Goal: Check status

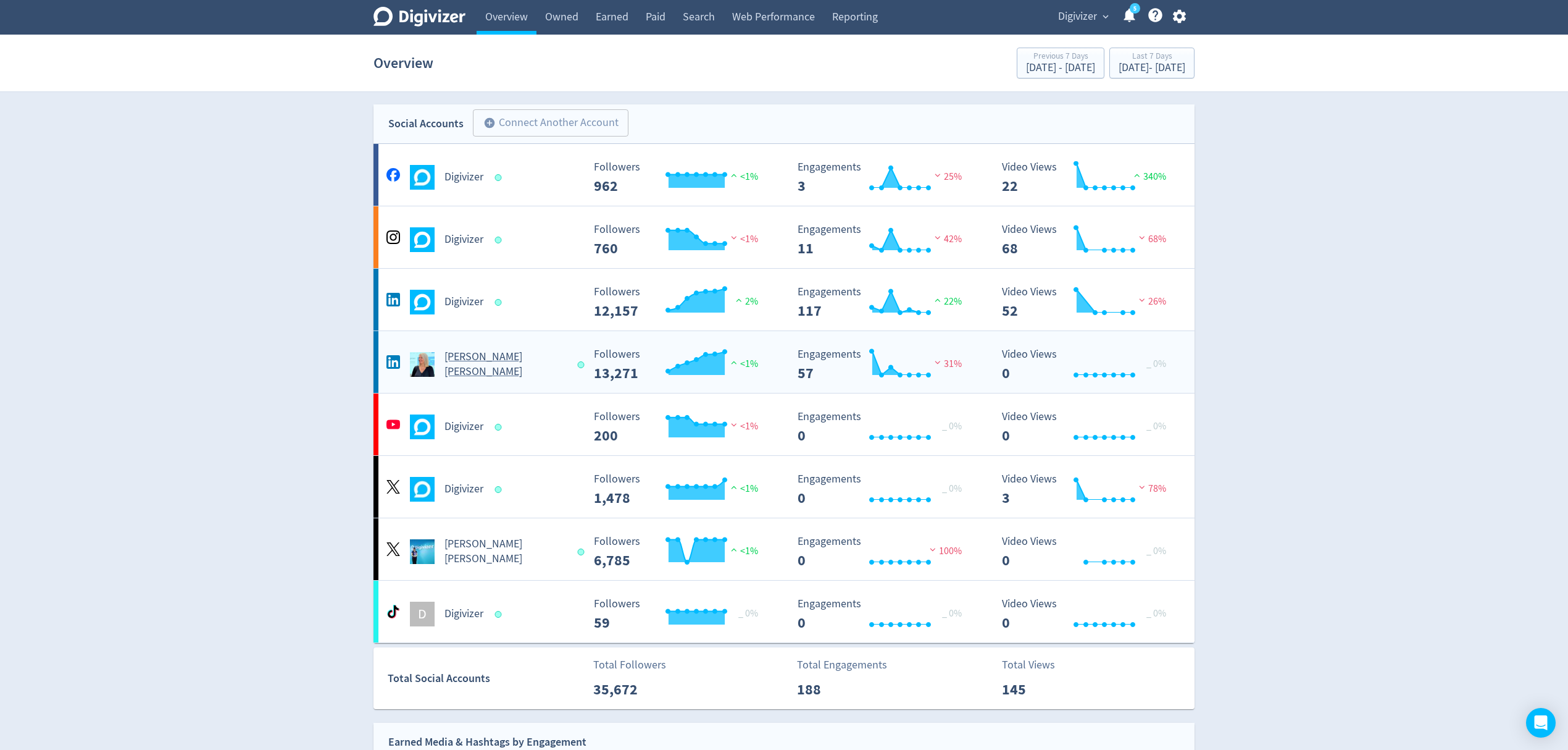
click at [542, 373] on div "[PERSON_NAME] [PERSON_NAME]" at bounding box center [483, 364] width 199 height 29
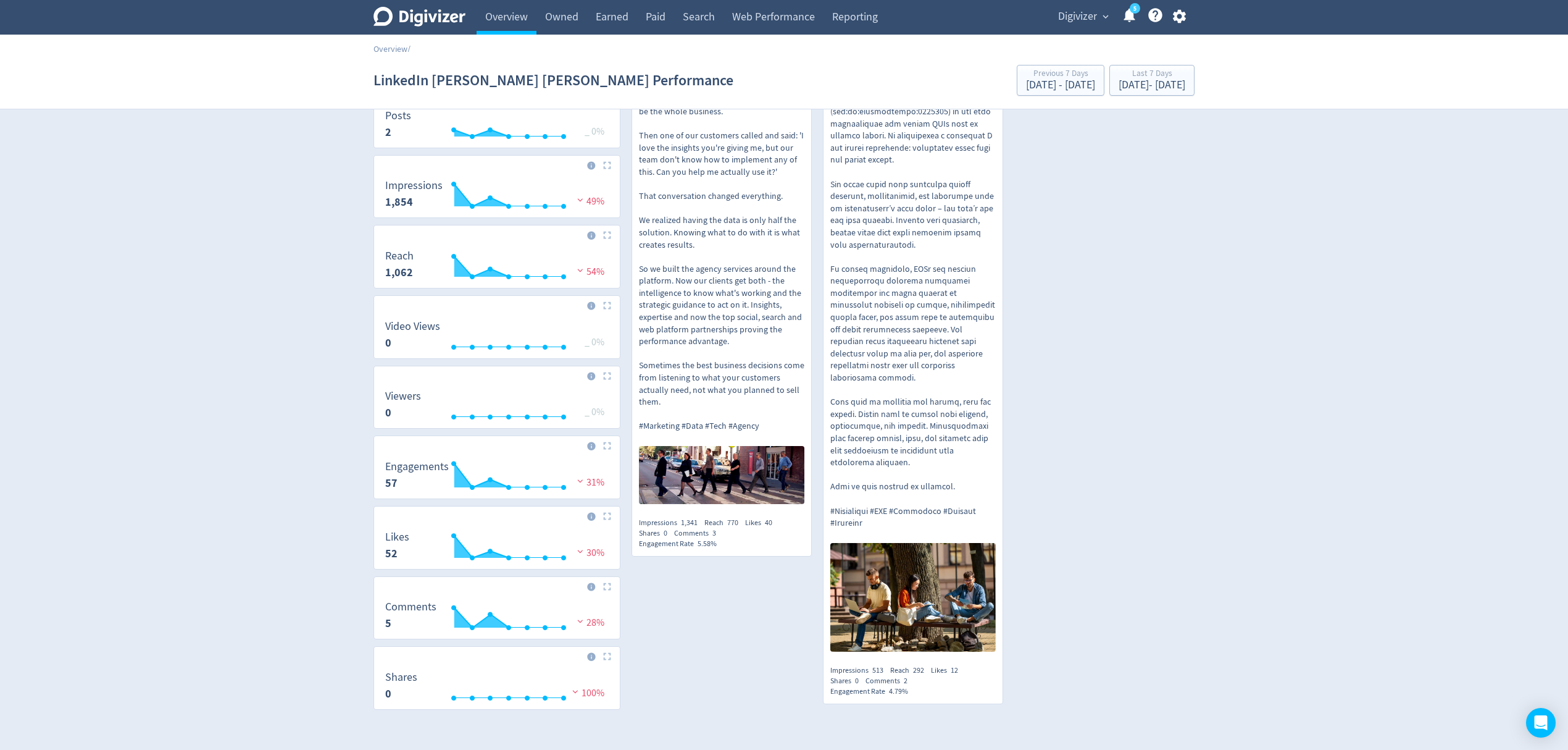
scroll to position [164, 0]
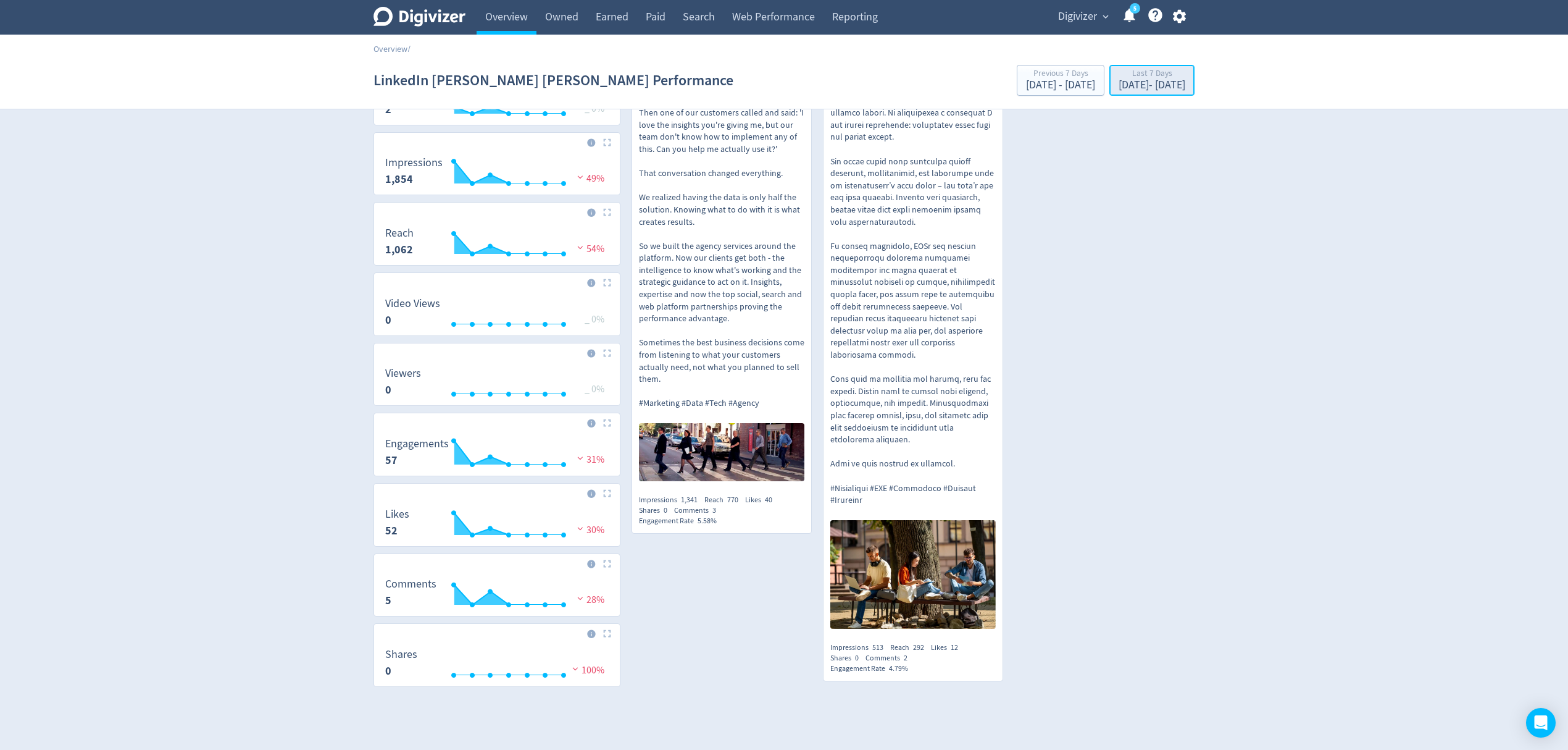
click at [1134, 88] on div "[DATE] - [DATE]" at bounding box center [1152, 85] width 66 height 11
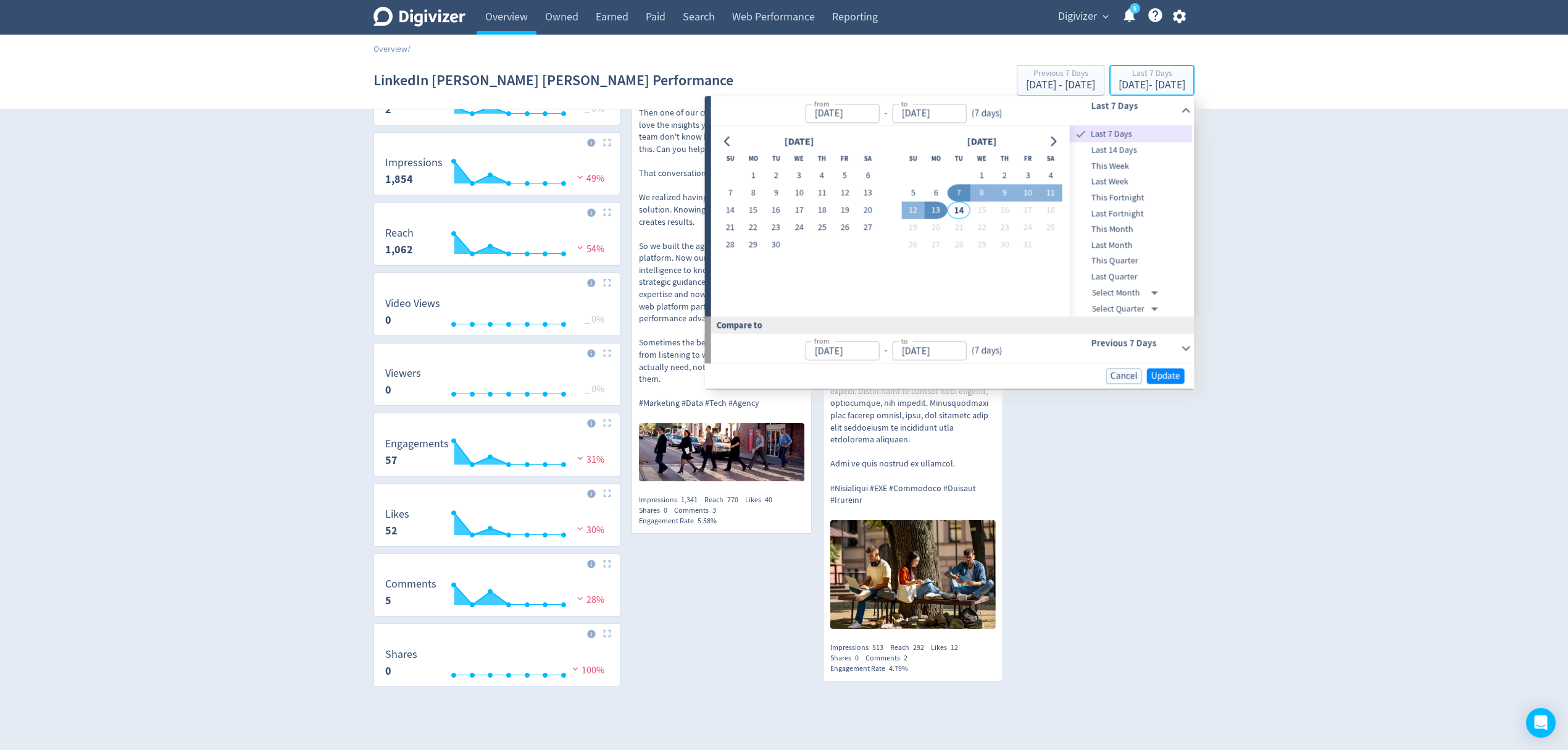
type input "[DATE]"
click at [750, 167] on button "1" at bounding box center [753, 175] width 23 height 17
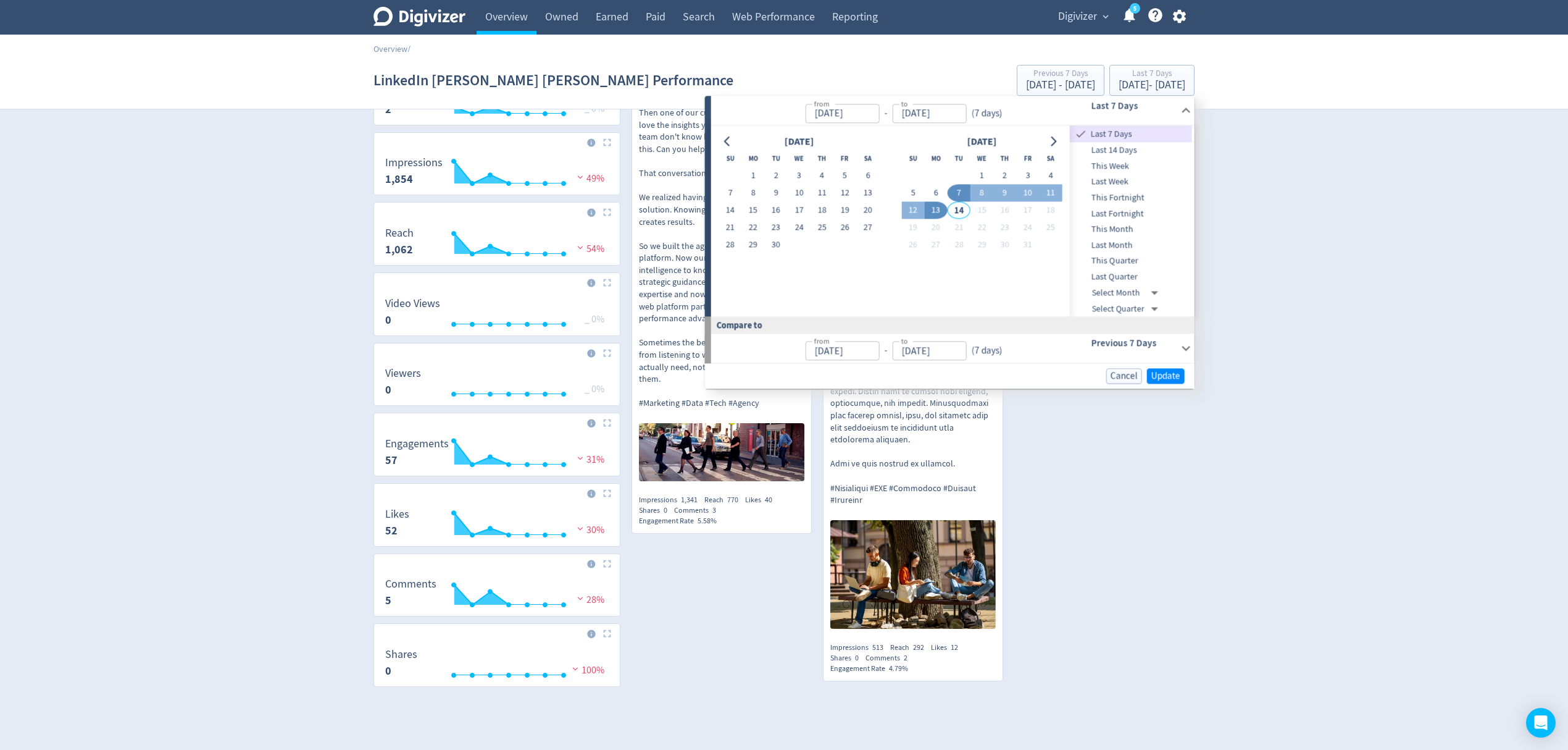
type input "[DATE]"
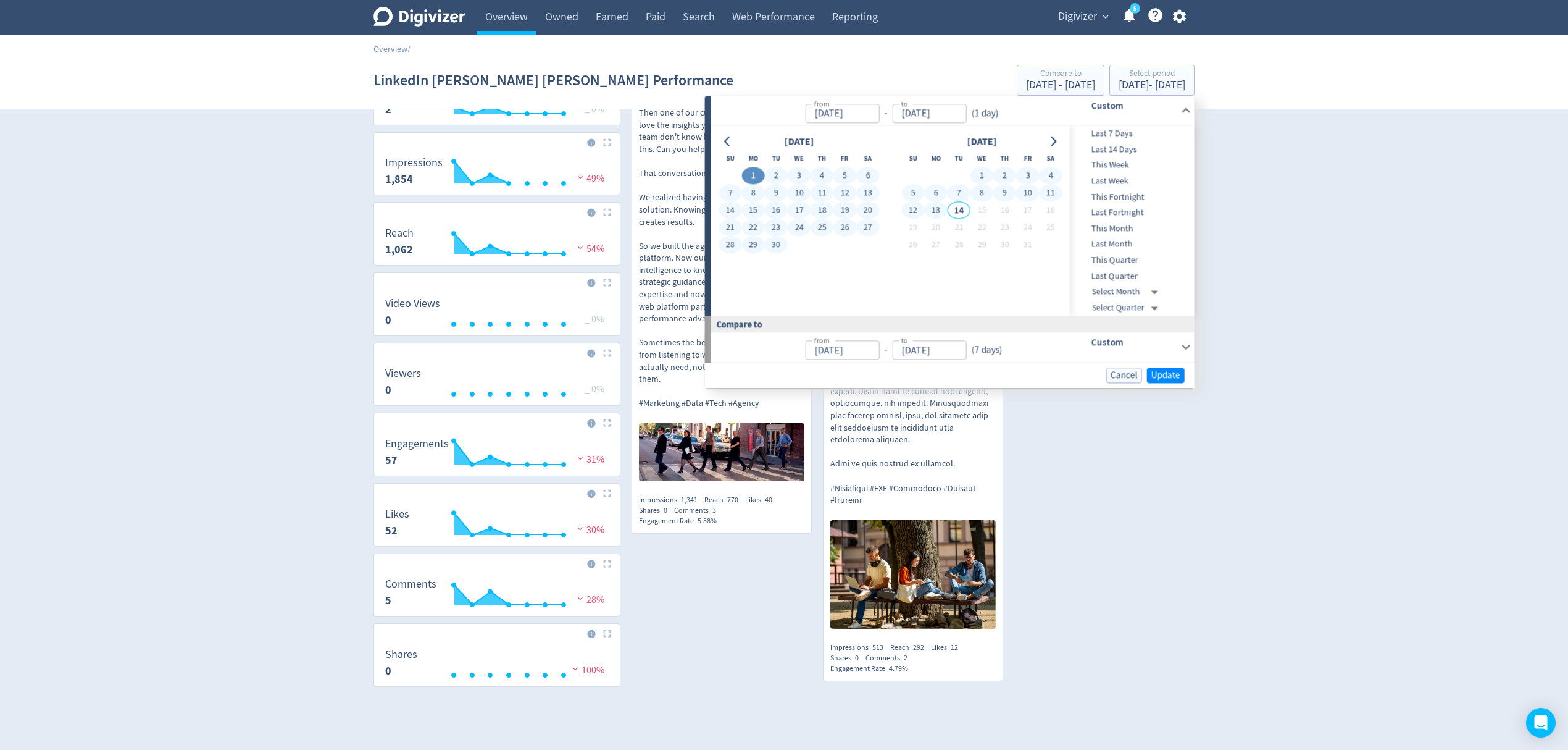
drag, startPoint x: 942, startPoint y: 212, endPoint x: 985, endPoint y: 248, distance: 56.1
click at [941, 212] on button "13" at bounding box center [936, 210] width 23 height 17
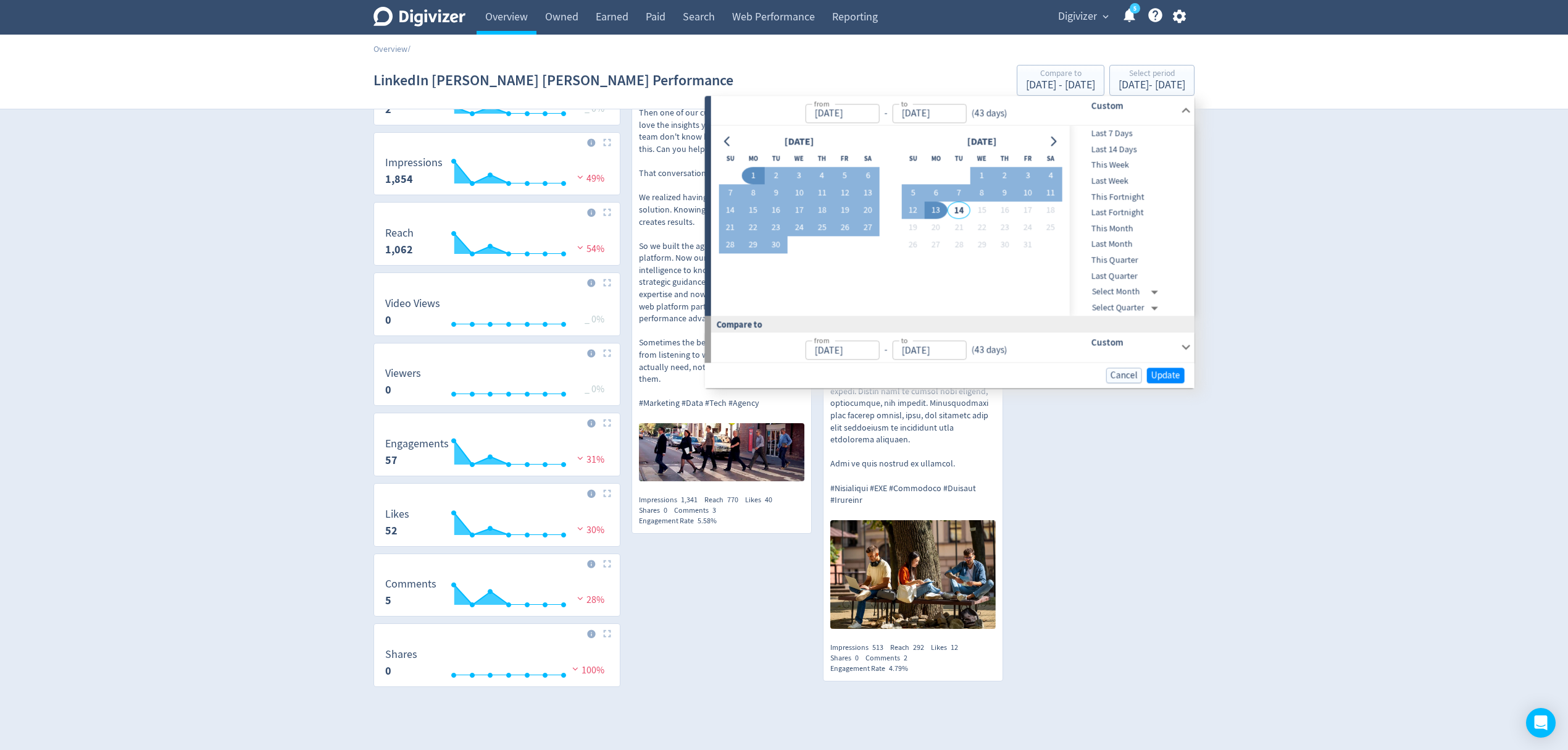
type input "[DATE]"
click at [1166, 376] on span "Update" at bounding box center [1166, 375] width 29 height 10
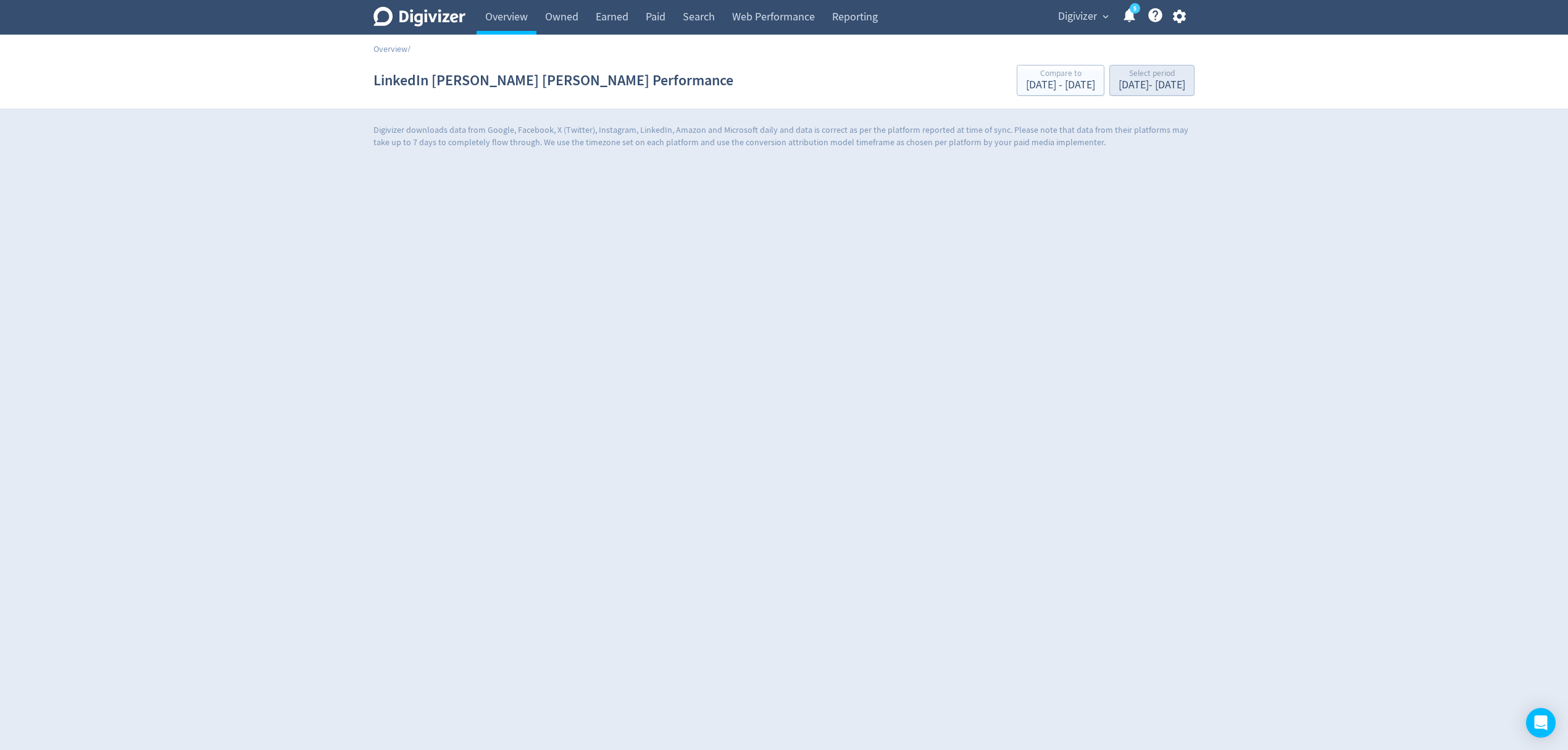
scroll to position [0, 0]
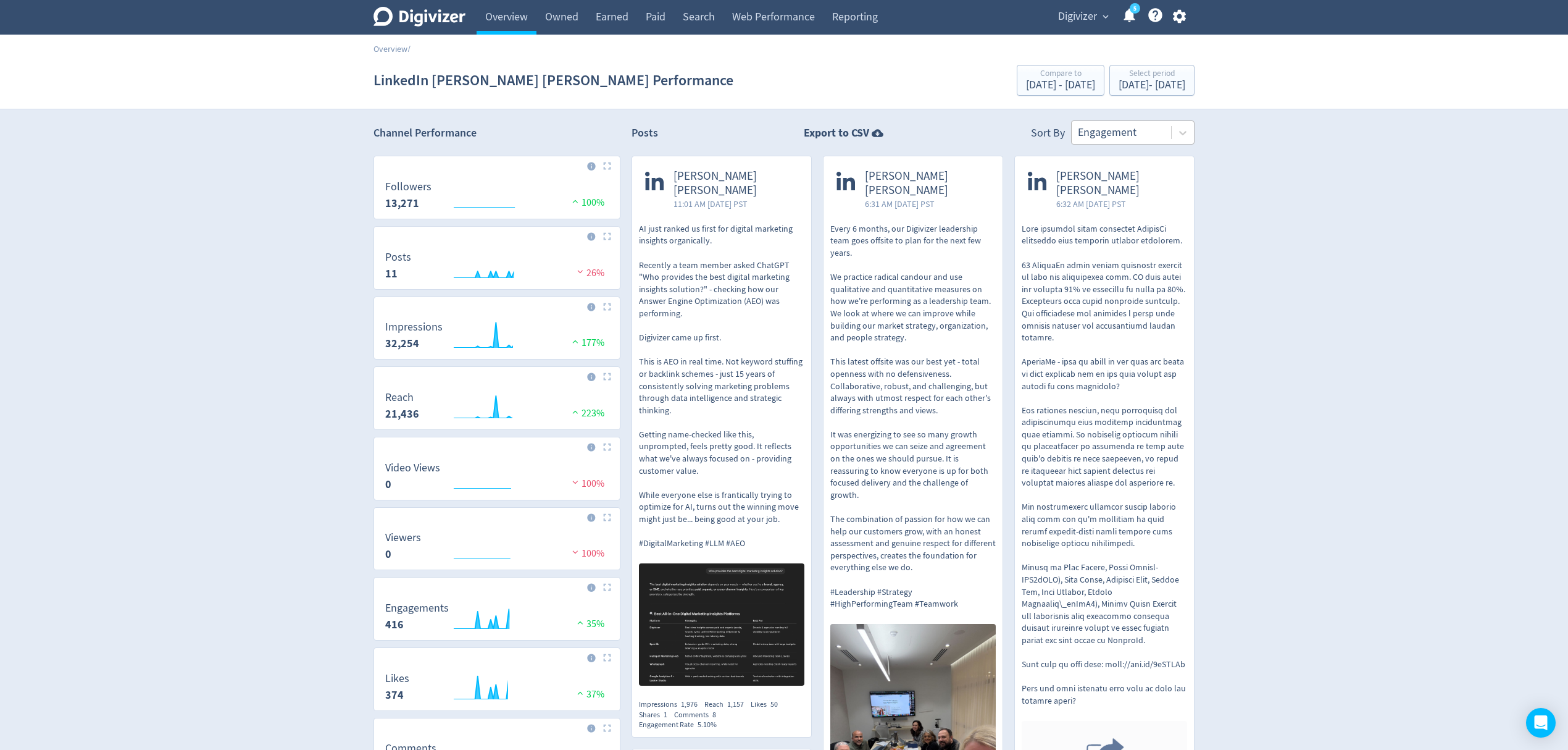
click at [1115, 132] on div at bounding box center [1121, 132] width 87 height 18
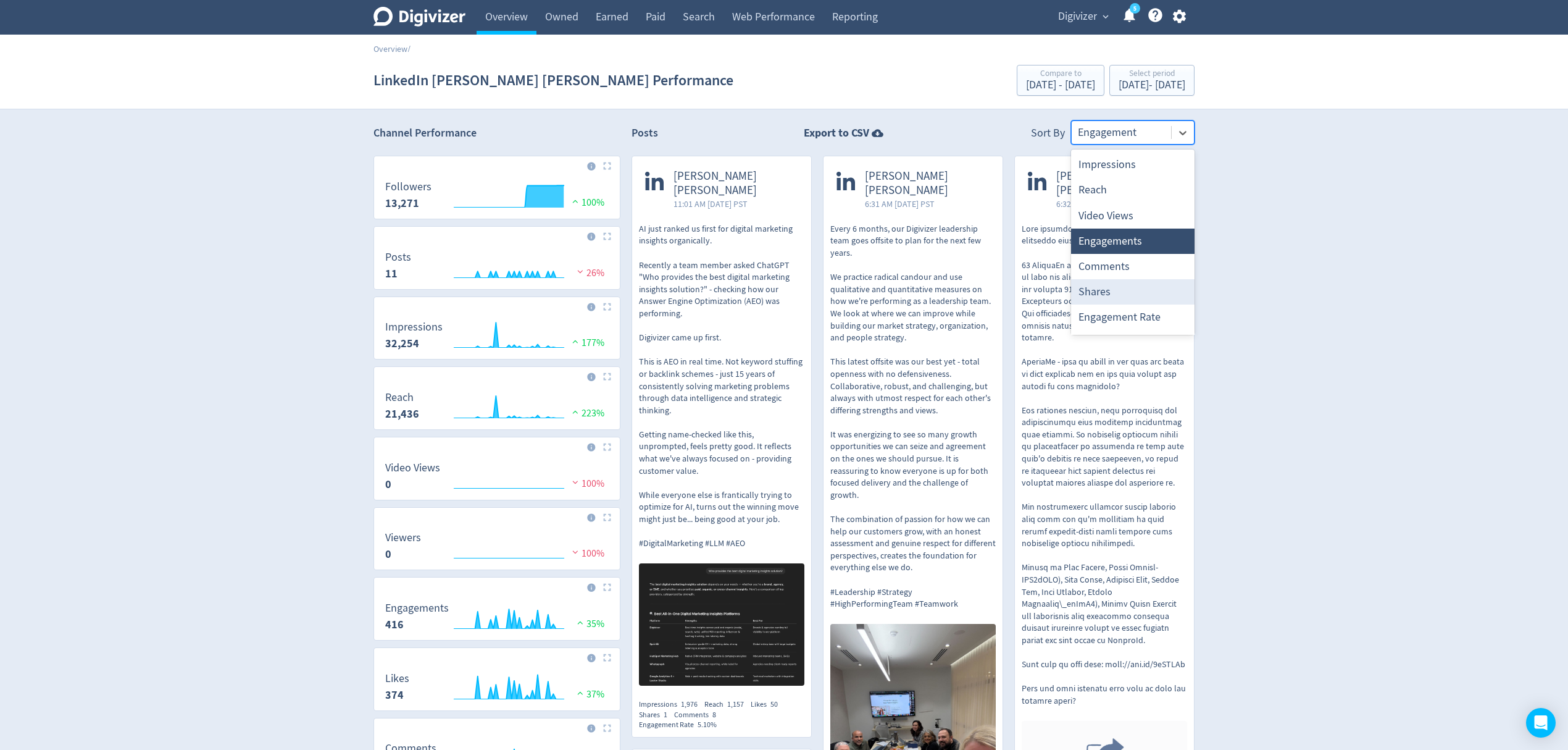
click at [1104, 294] on div "Shares" at bounding box center [1133, 292] width 123 height 25
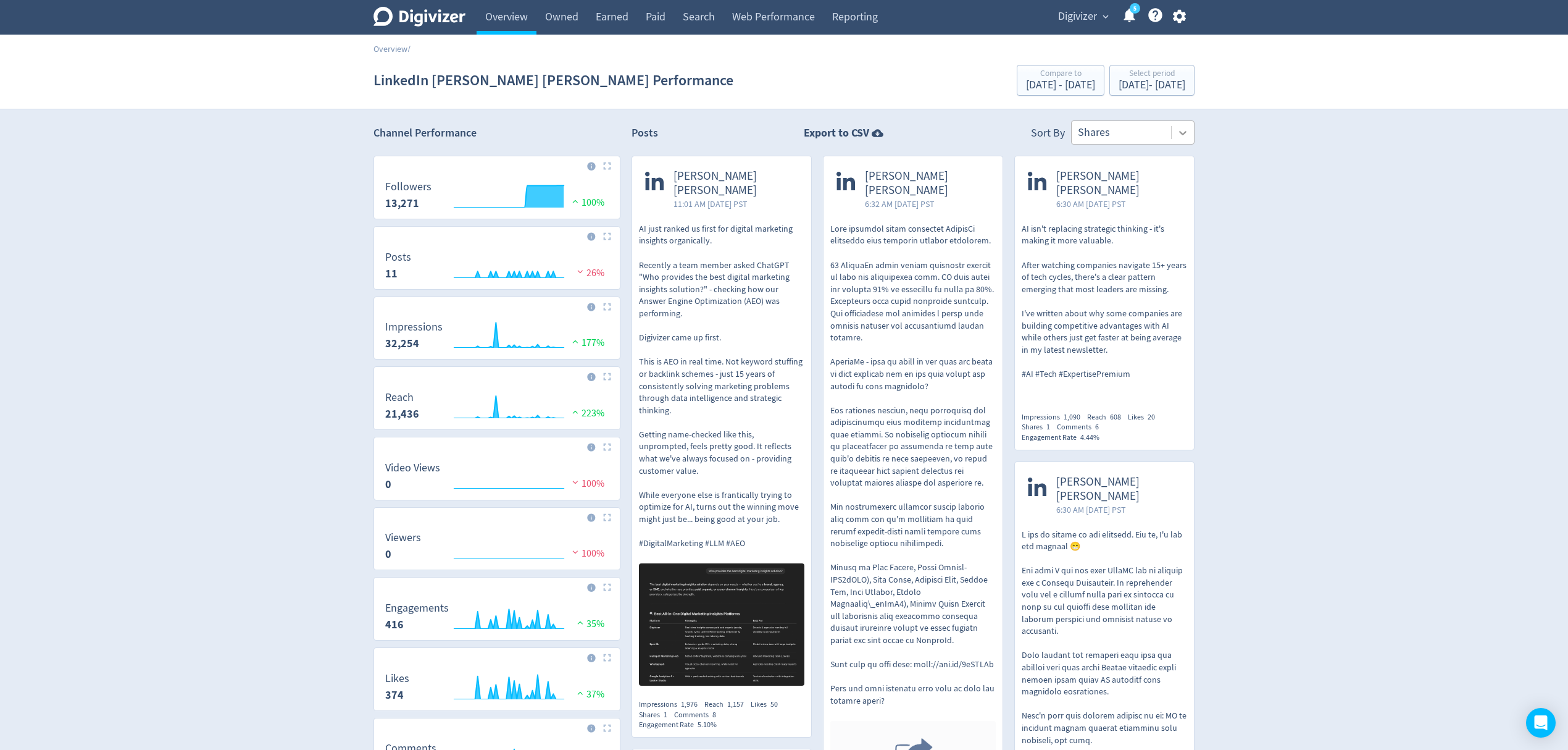
click at [1179, 139] on div at bounding box center [1183, 133] width 22 height 22
click at [1104, 315] on div "Date" at bounding box center [1133, 320] width 123 height 25
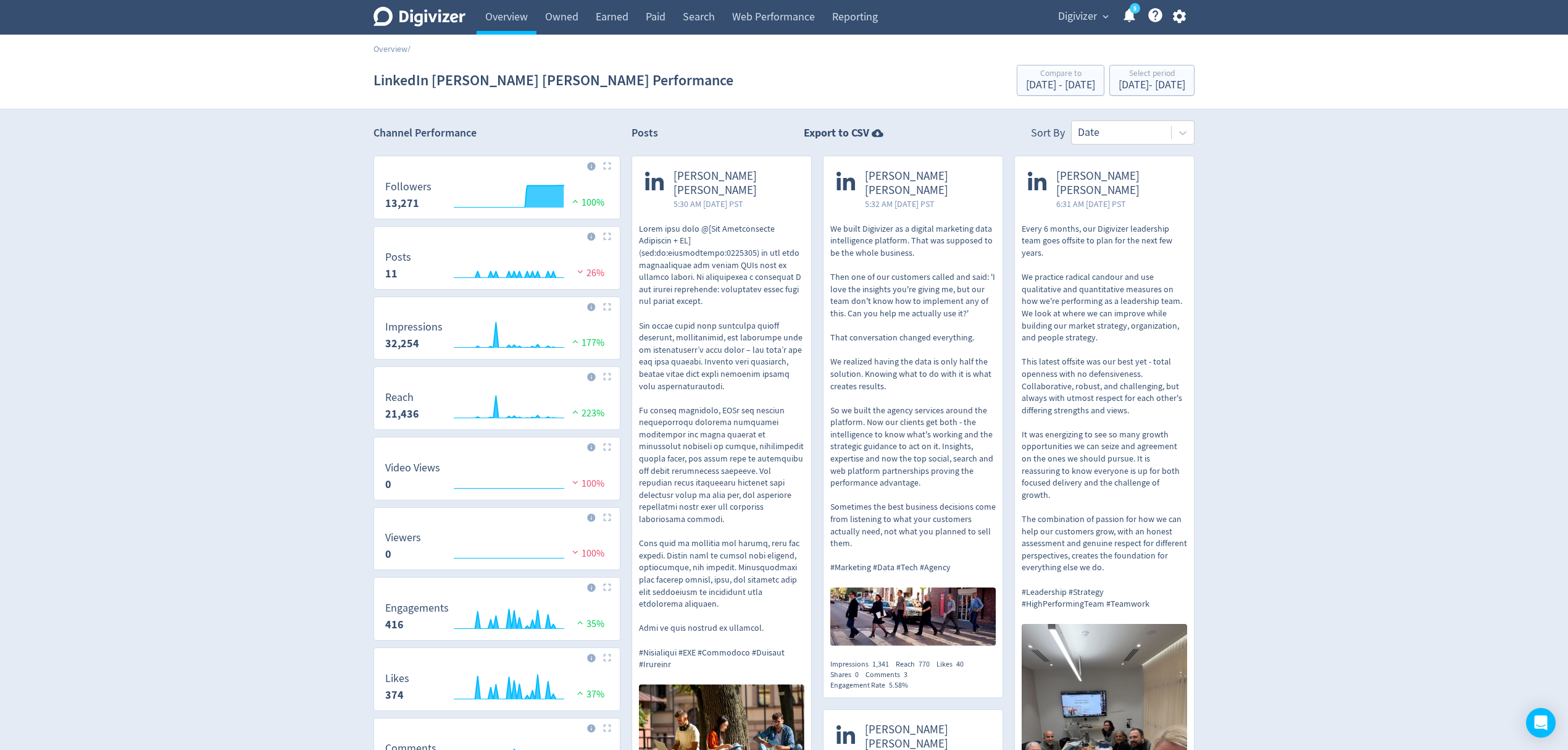
click at [909, 245] on p "We built Digivizer as a digital marketing data intelligence platform. That was …" at bounding box center [913, 398] width 166 height 351
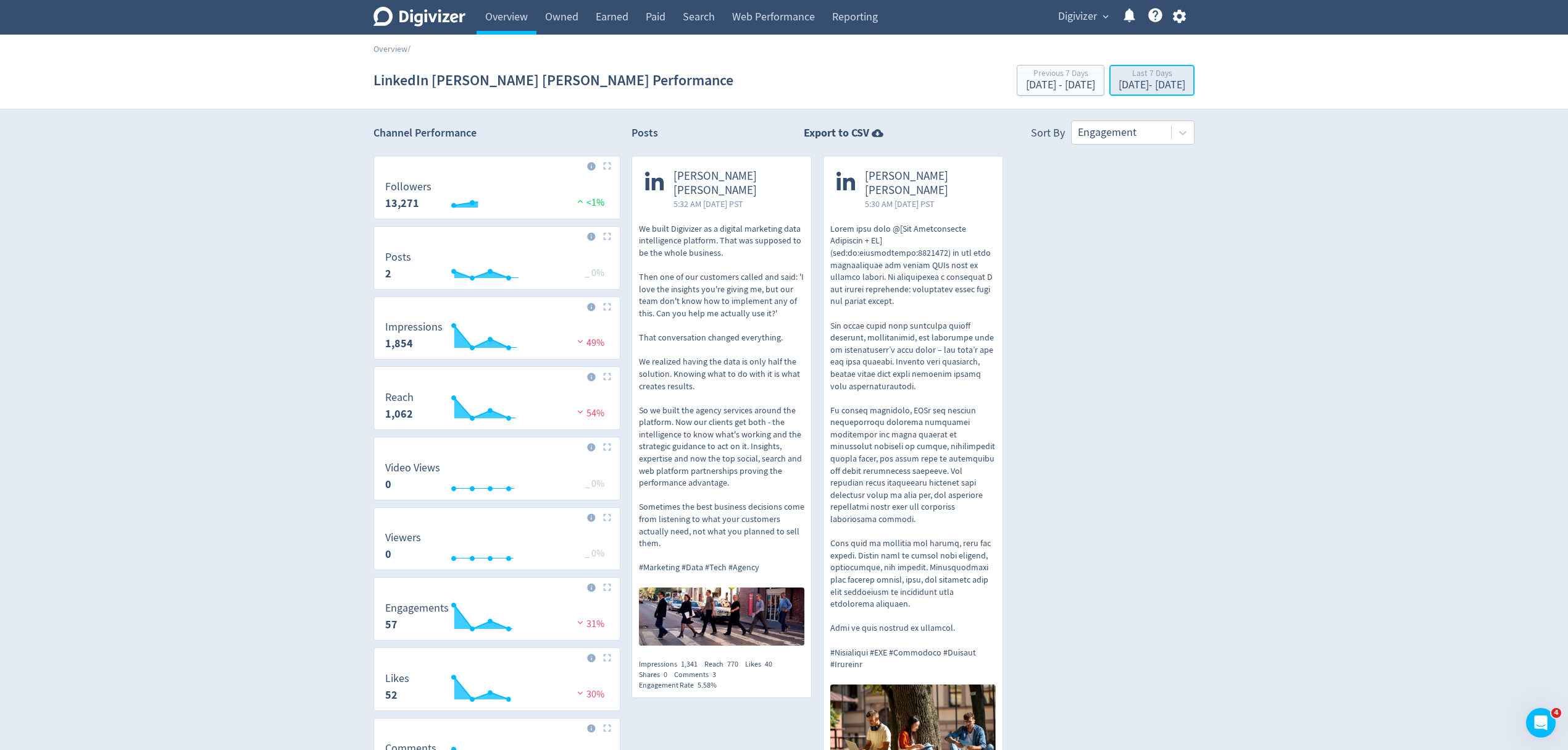
click at [1119, 85] on div "[DATE] - [DATE]" at bounding box center [1152, 85] width 66 height 11
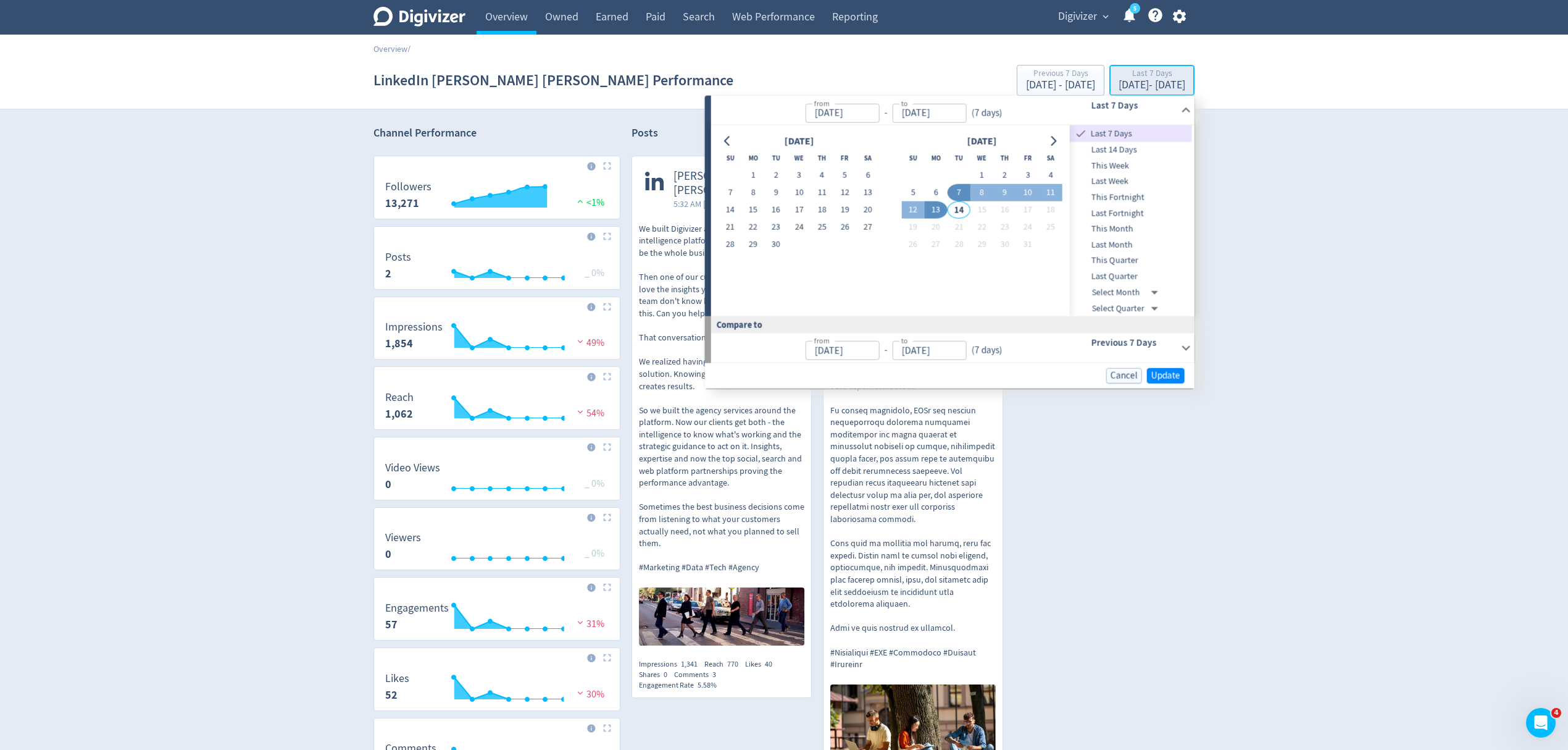
type input "[DATE]"
click at [751, 172] on button "1" at bounding box center [753, 175] width 23 height 17
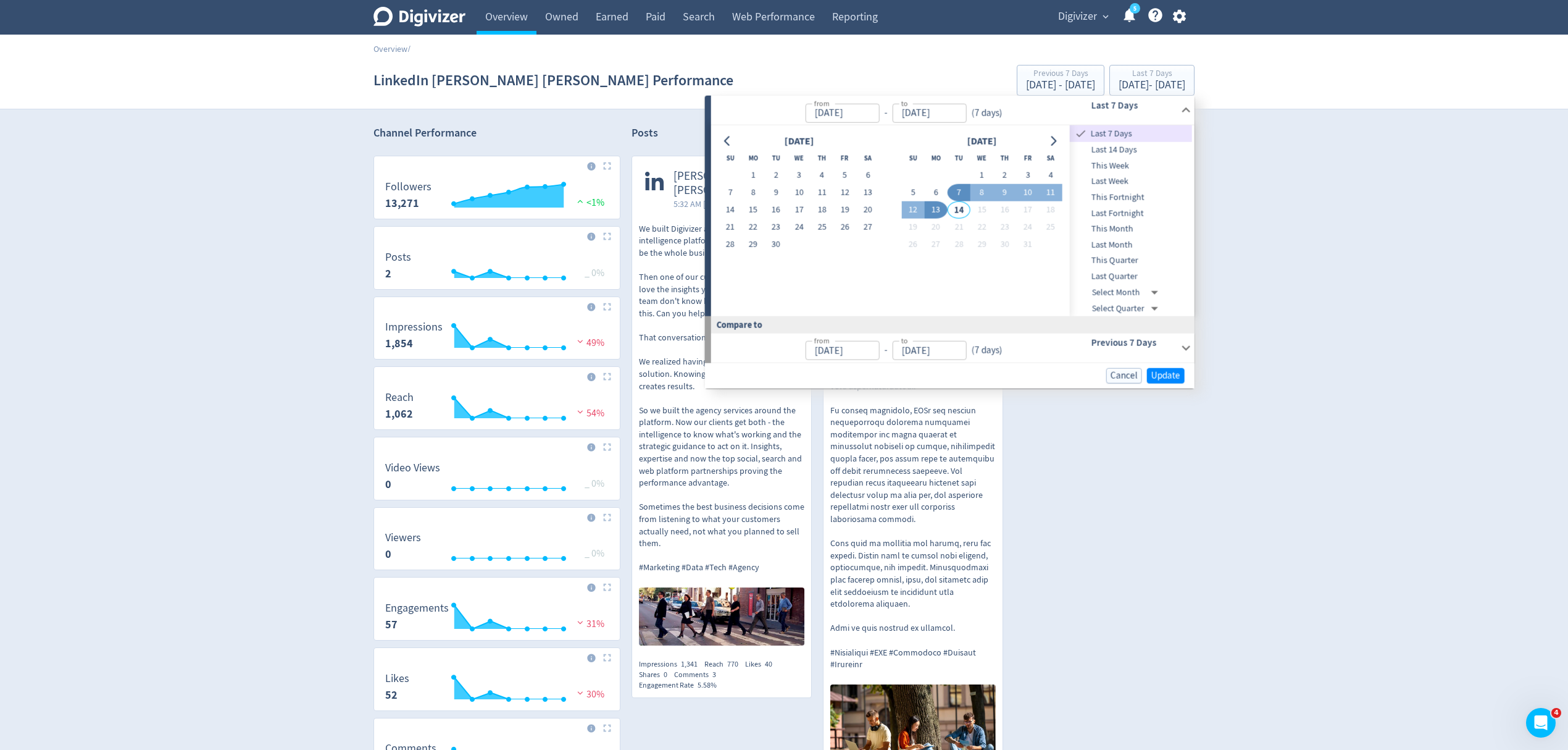
type input "[DATE]"
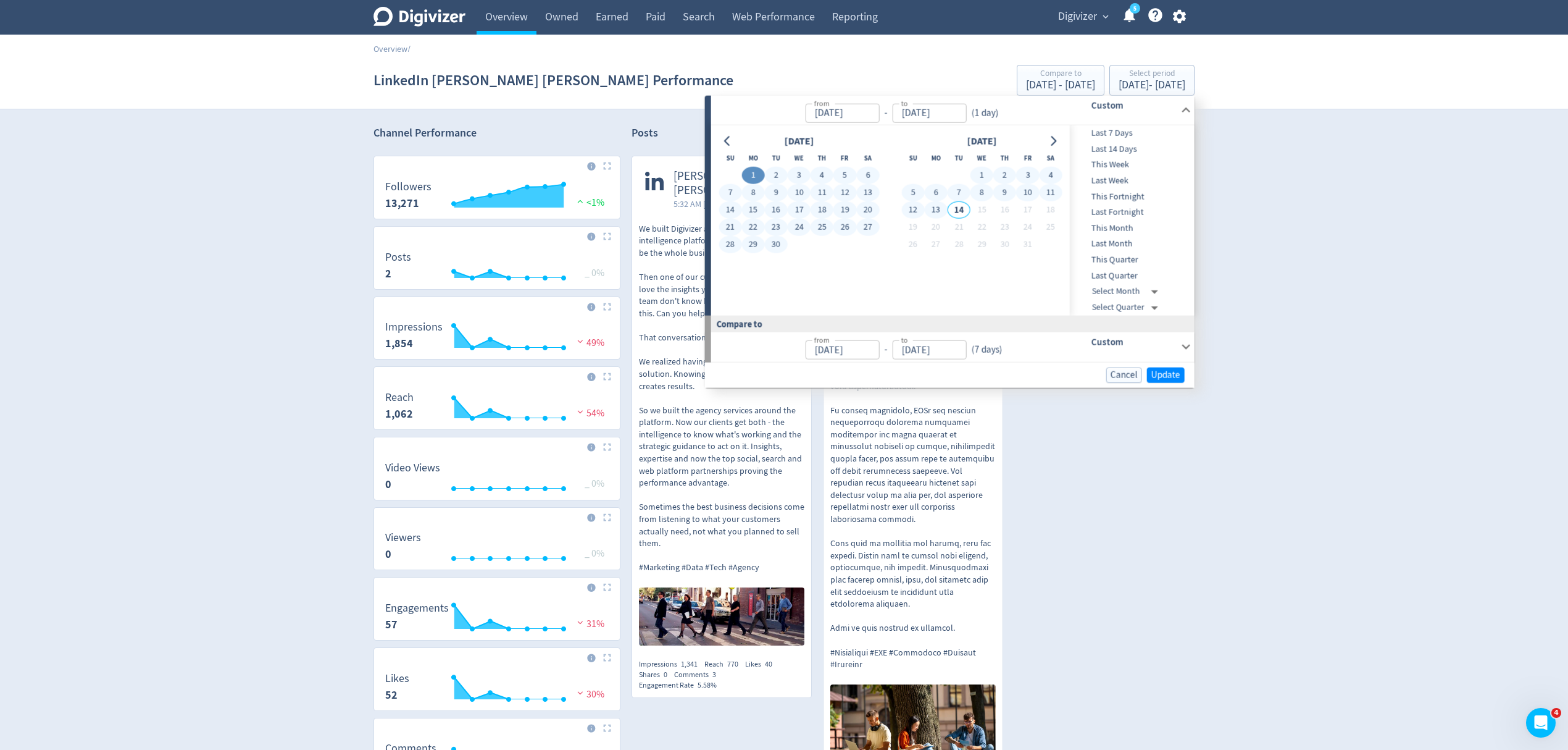
click at [939, 211] on button "13" at bounding box center [936, 210] width 23 height 17
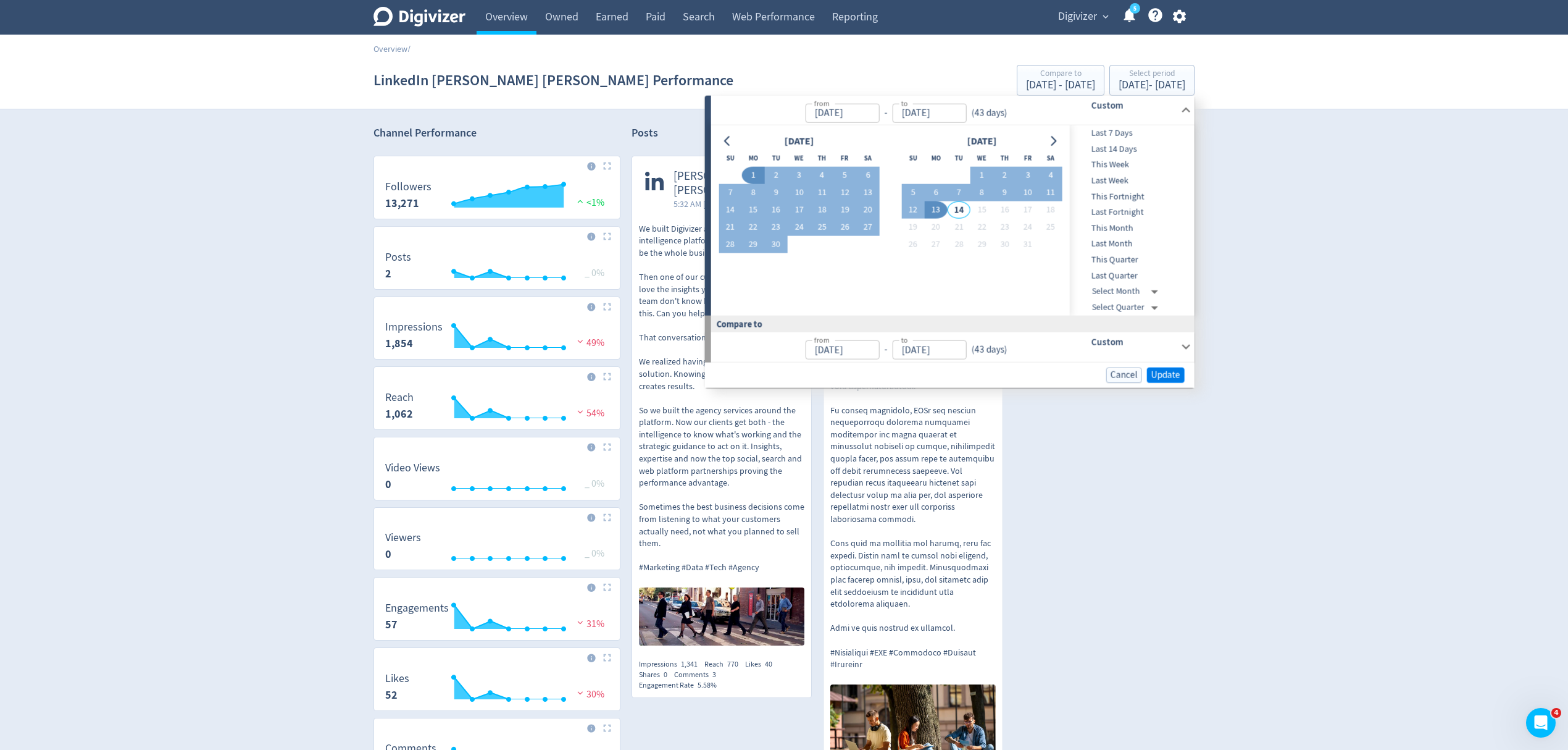
type input "[DATE]"
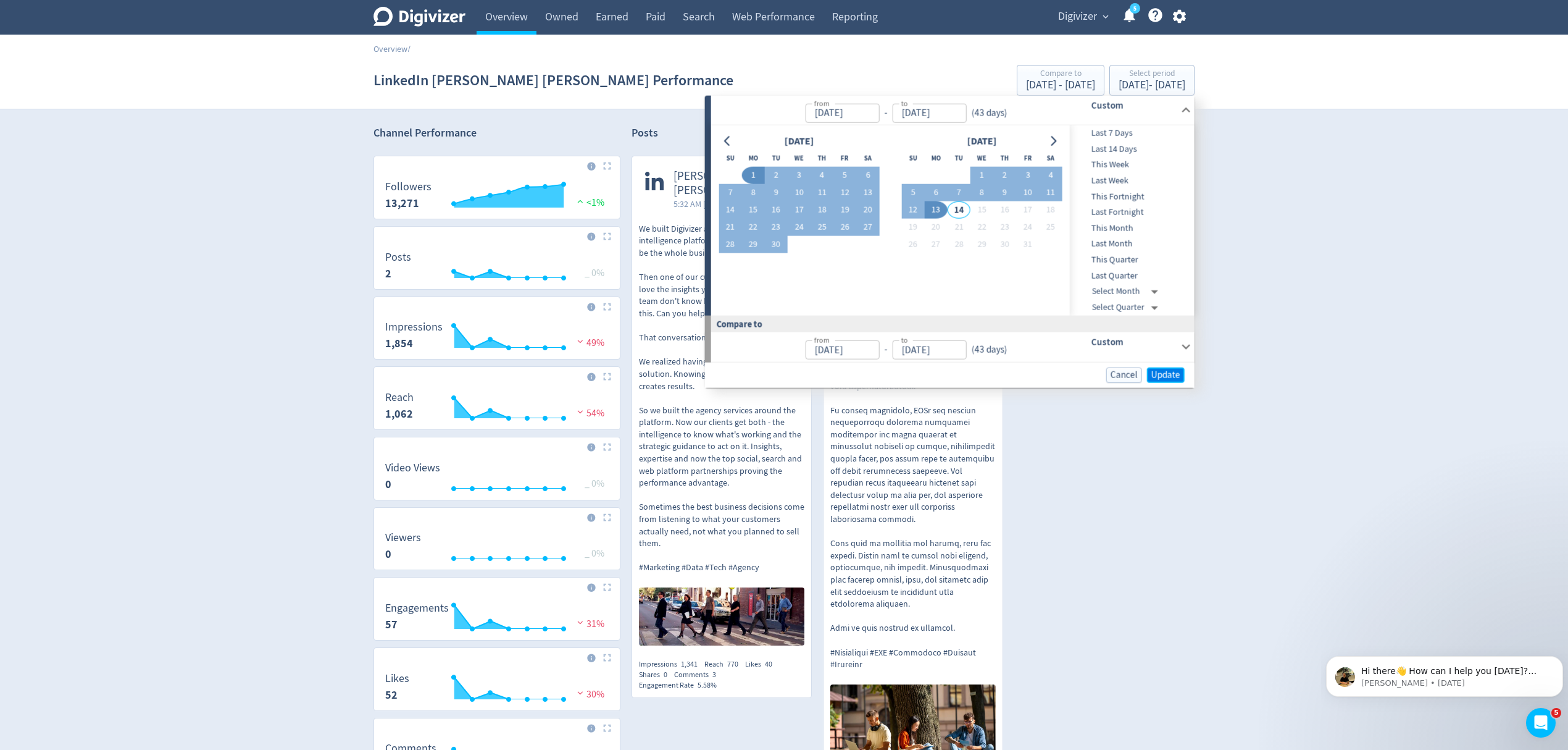
click at [1169, 374] on span "Update" at bounding box center [1166, 375] width 29 height 10
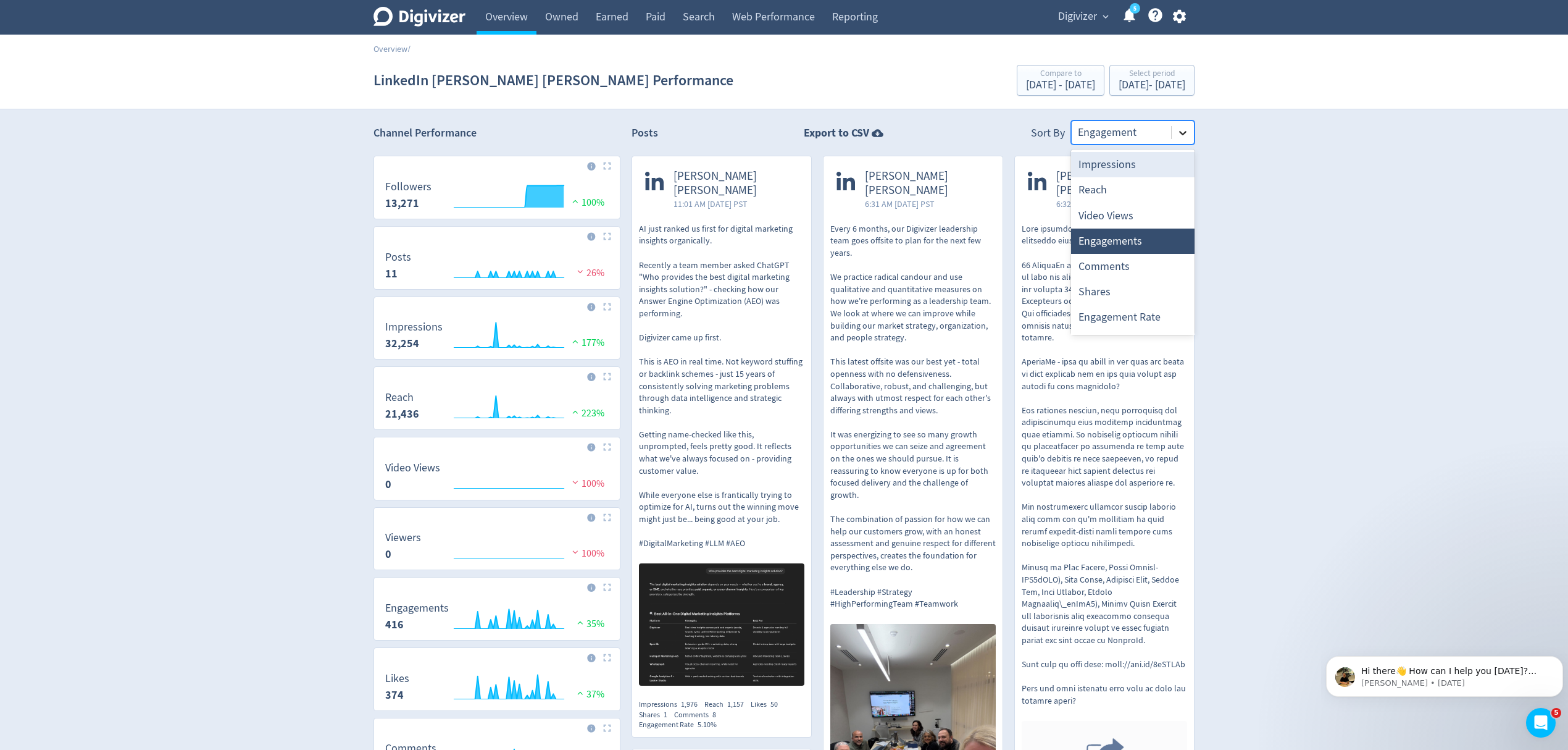
click at [1184, 136] on icon at bounding box center [1183, 133] width 12 height 12
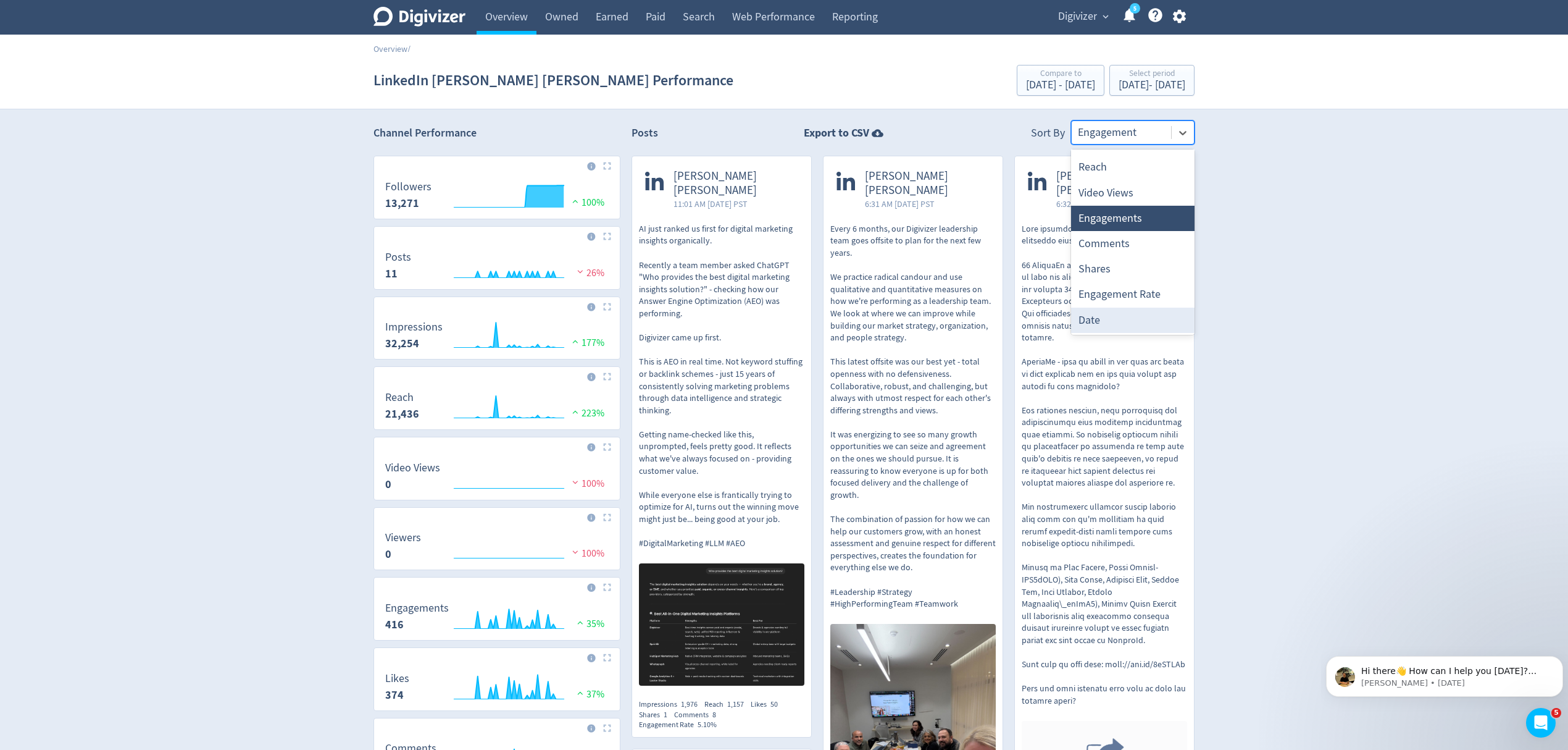
click at [1110, 322] on div "Date" at bounding box center [1133, 320] width 123 height 25
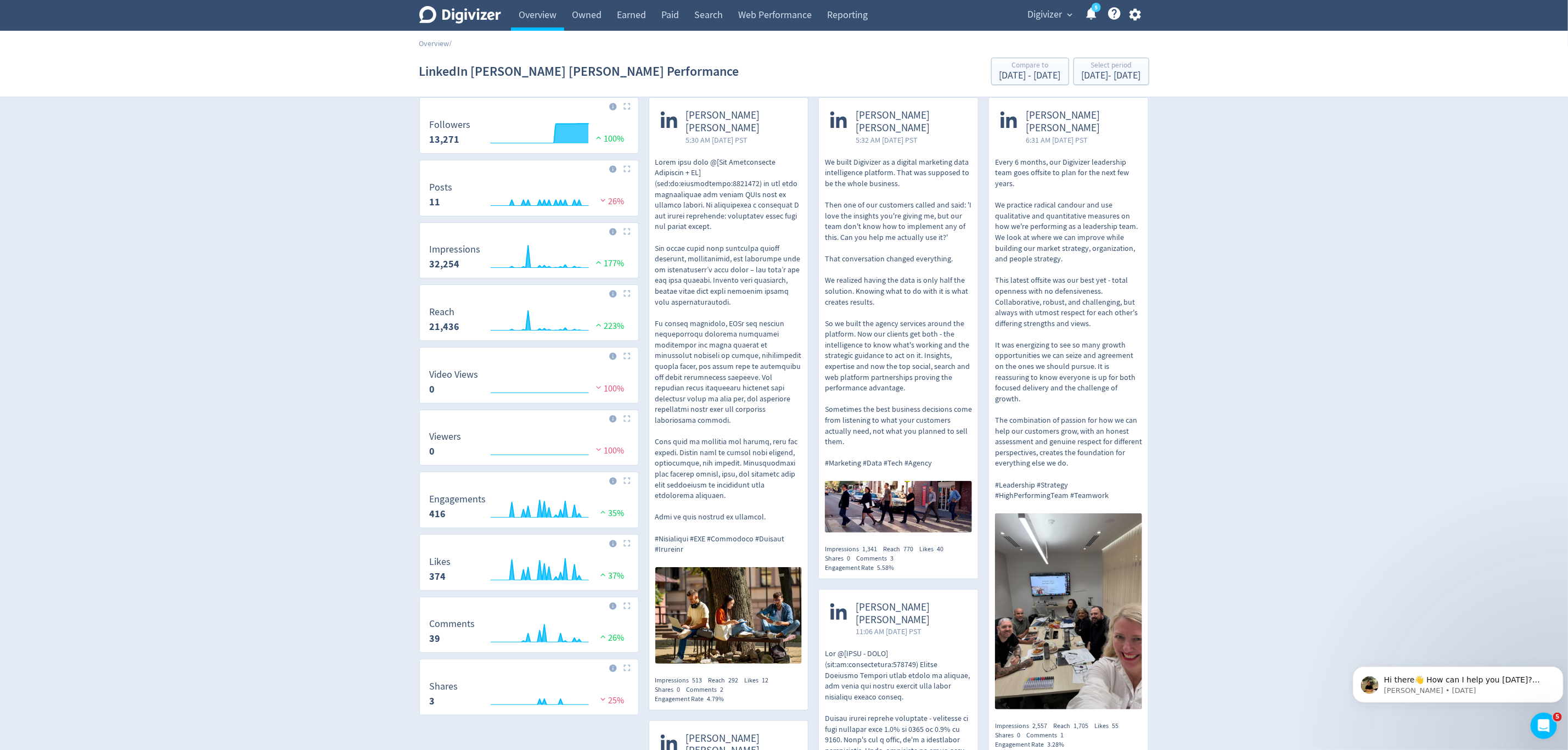
scroll to position [0, 0]
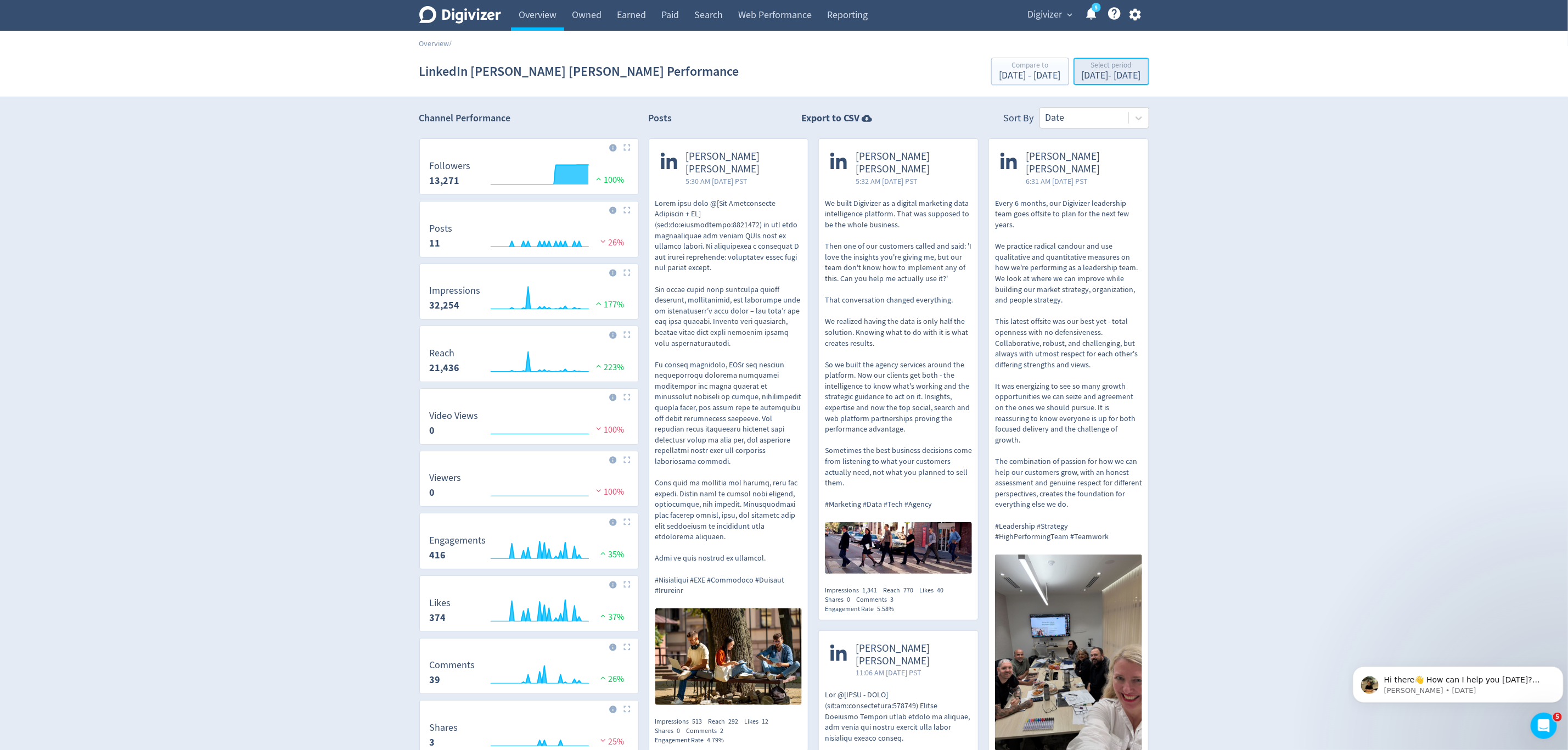
click at [1082, 78] on div "Sep 1, 2025 - Oct 13, 2025" at bounding box center [1111, 75] width 59 height 10
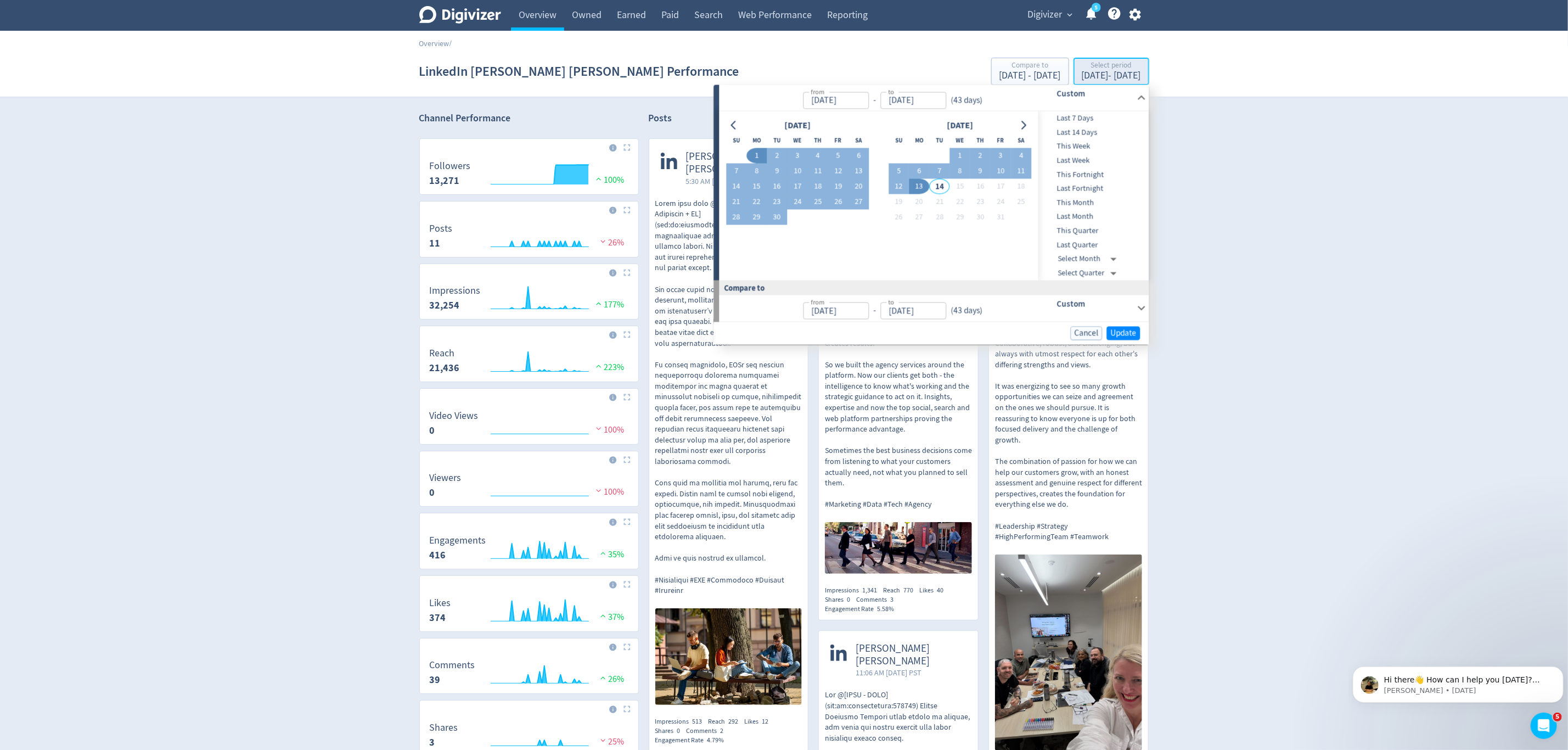
type input "[DATE]"
